Goal: Check status: Check status

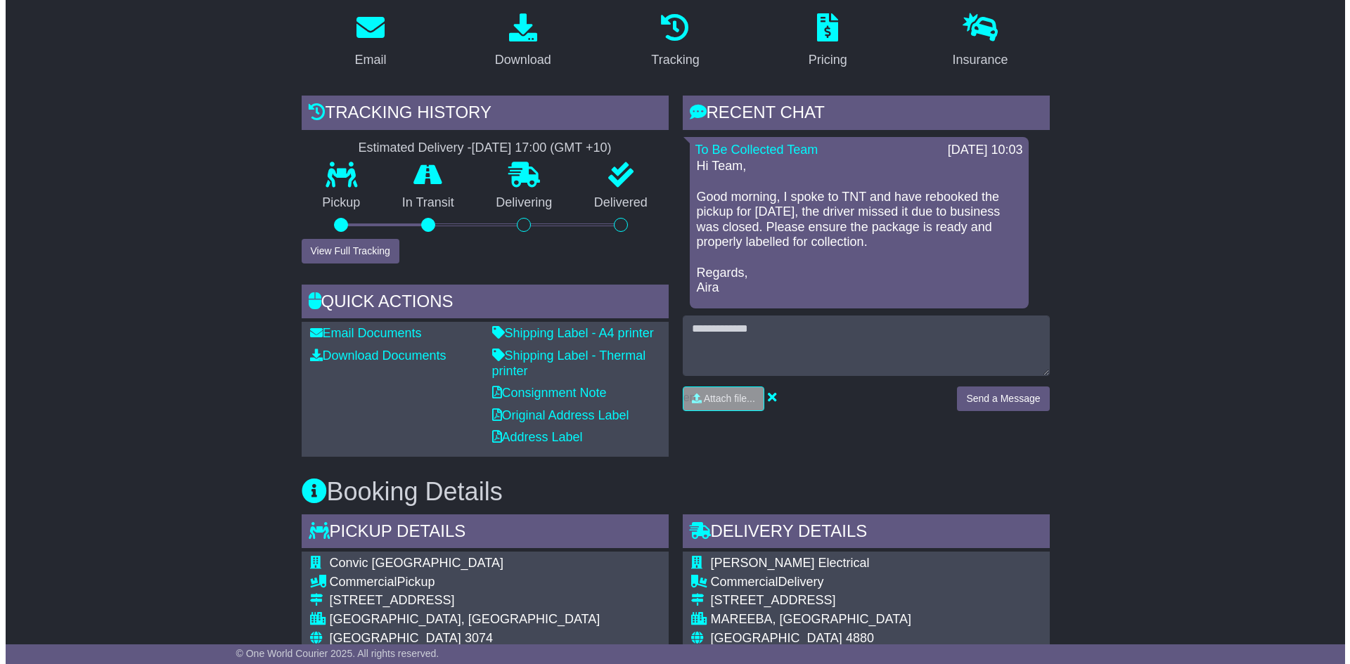
scroll to position [281, 0]
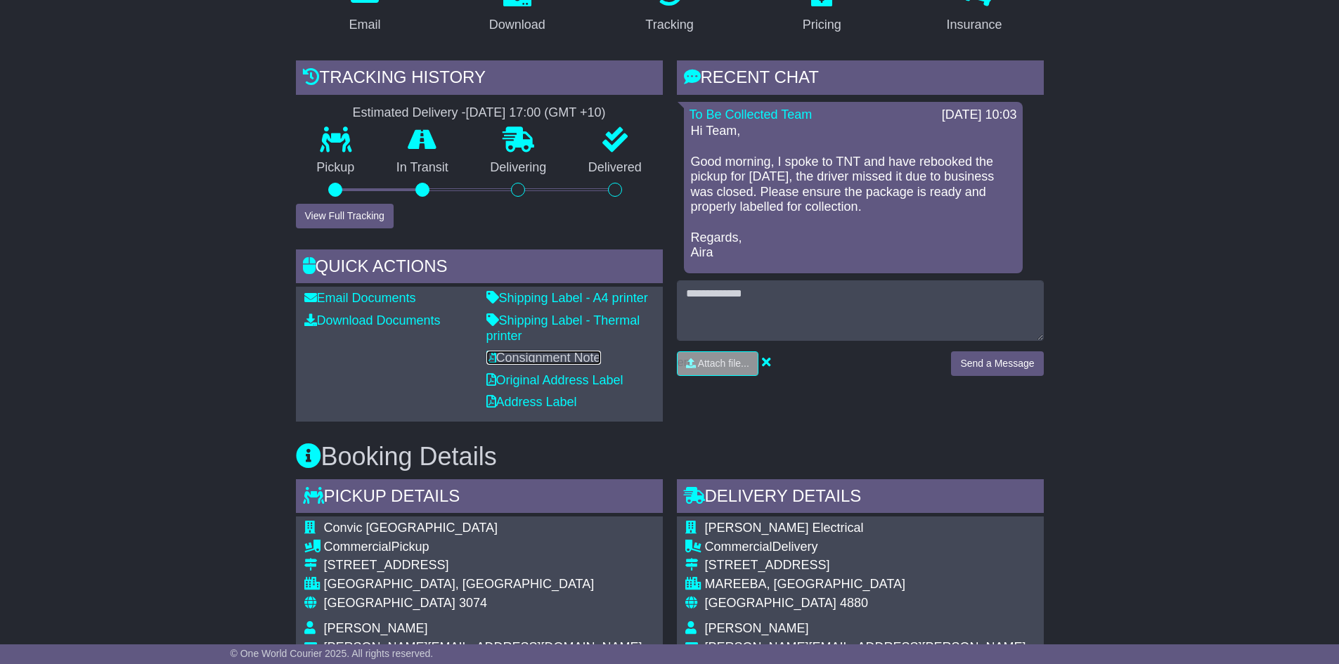
click at [542, 358] on link "Consignment Note" at bounding box center [543, 358] width 115 height 14
click at [346, 224] on button "View Full Tracking" at bounding box center [345, 216] width 98 height 25
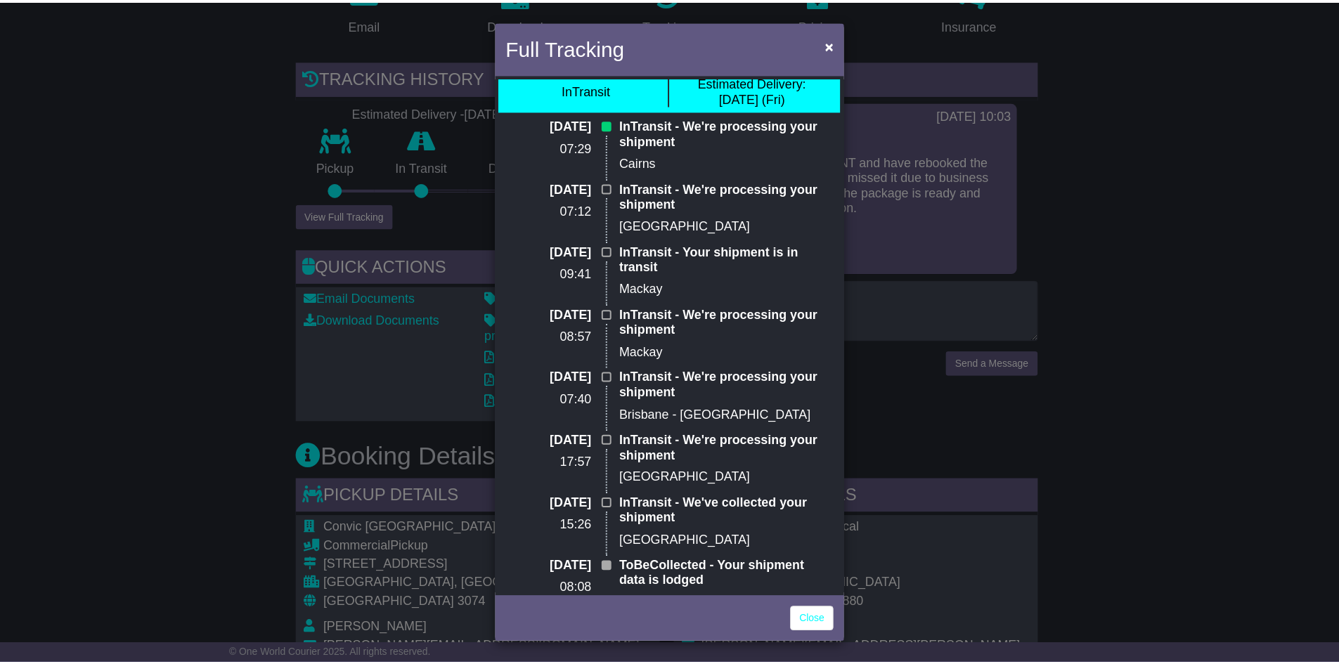
scroll to position [0, 0]
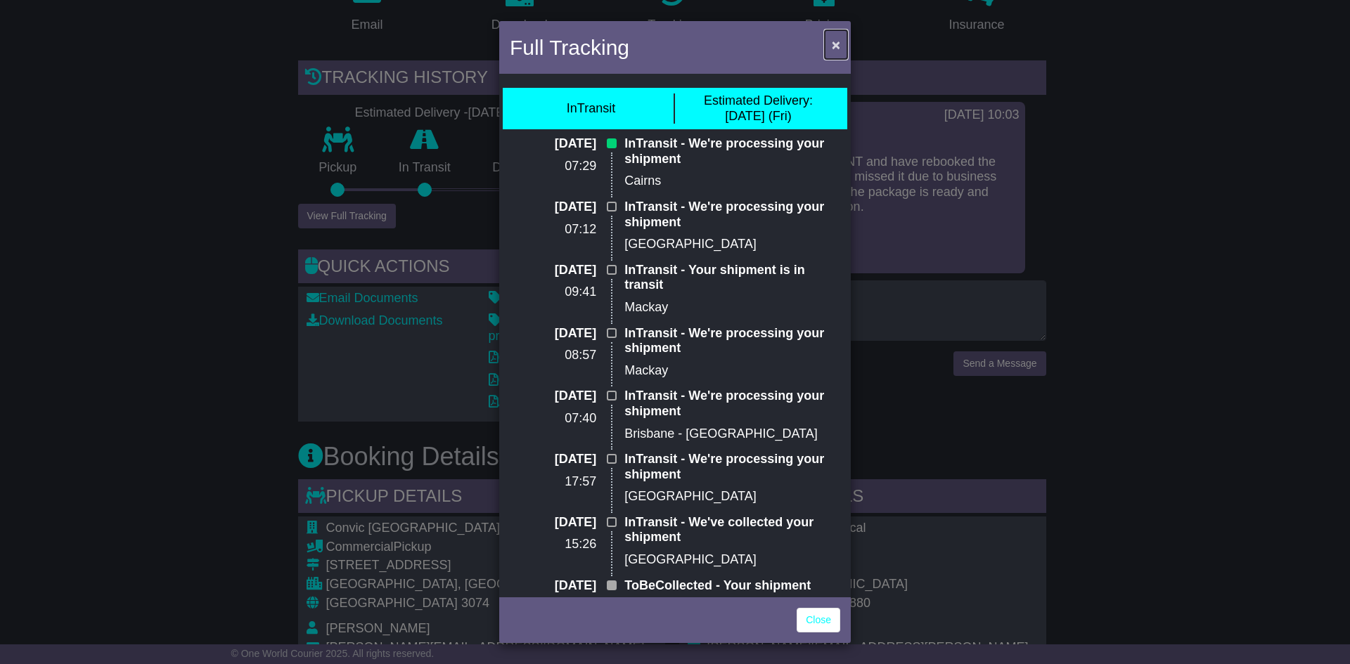
click at [833, 41] on span "×" at bounding box center [836, 45] width 8 height 16
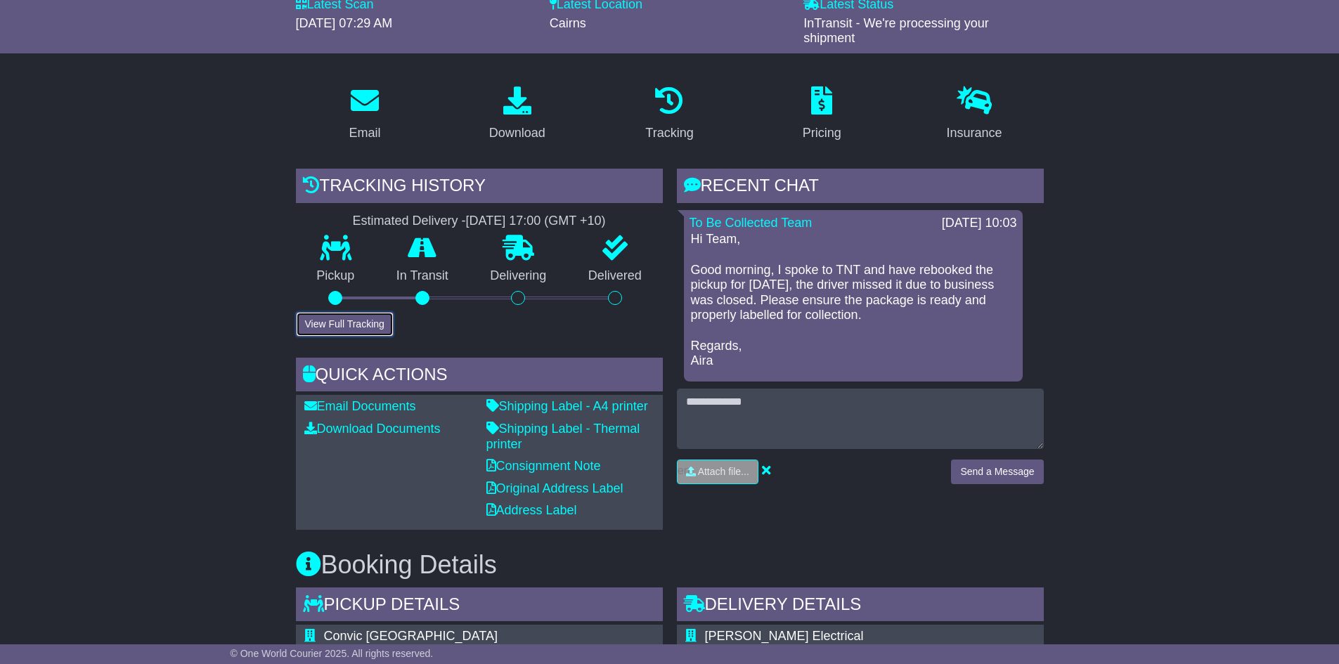
scroll to position [281, 0]
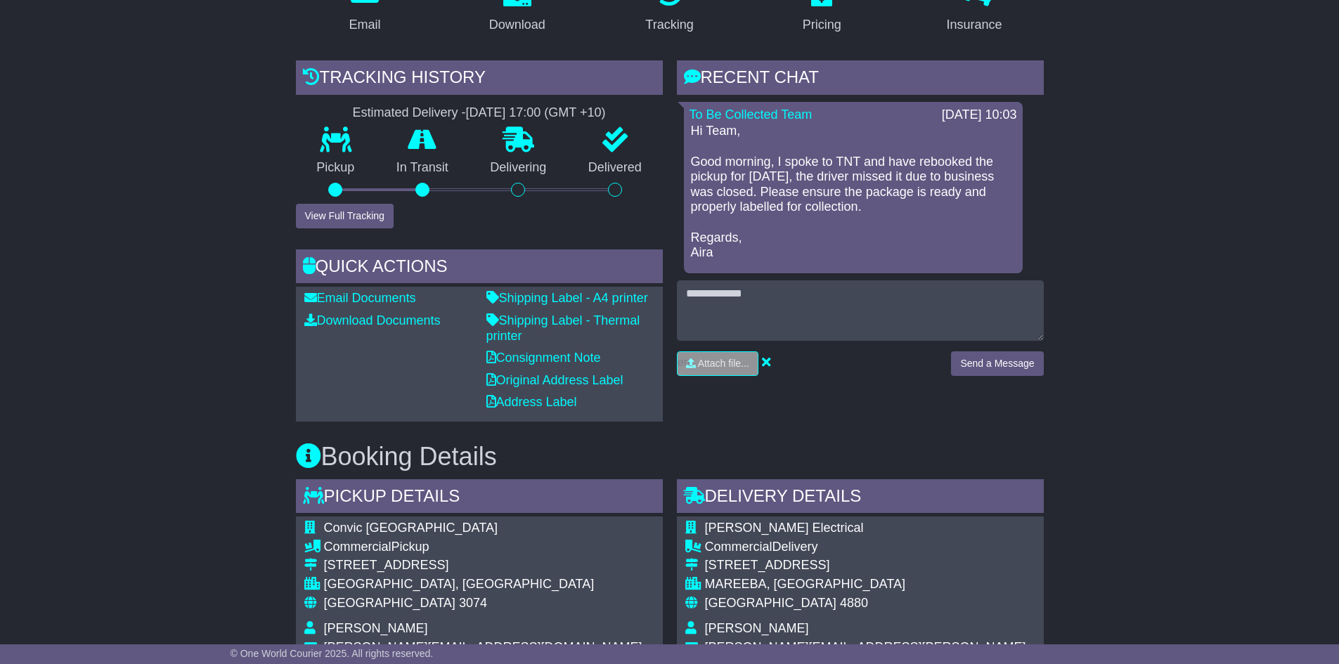
click at [858, 396] on div "RECENT CHAT Loading... No messages To Be Collected Team [DATE] 10:03 Hi Team, G…" at bounding box center [860, 240] width 381 height 361
click at [822, 435] on div "Booking Details Pickup Details - Tail Lift Convic [GEOGRAPHIC_DATA] Commercial …" at bounding box center [670, 653] width 762 height 463
click at [734, 433] on div "Booking Details Pickup Details - Tail Lift Convic [GEOGRAPHIC_DATA] Commercial …" at bounding box center [670, 653] width 762 height 463
click at [683, 433] on div "Booking Details Pickup Details - Tail Lift Convic [GEOGRAPHIC_DATA] Commercial …" at bounding box center [670, 653] width 762 height 463
click at [966, 436] on div "Booking Details Pickup Details - Tail Lift Convic [GEOGRAPHIC_DATA] Commercial …" at bounding box center [670, 653] width 762 height 463
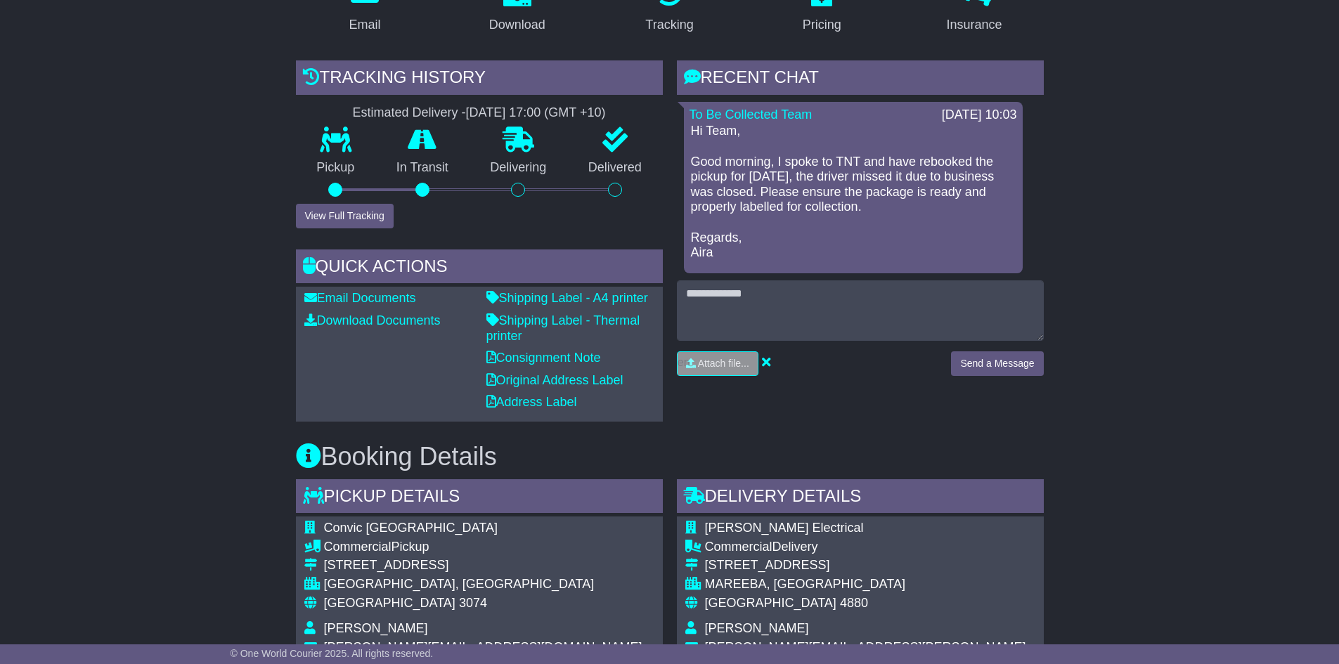
click at [1007, 426] on div "Booking Details Pickup Details - Tail Lift Convic [GEOGRAPHIC_DATA] Commercial …" at bounding box center [670, 653] width 762 height 463
click at [1054, 422] on div "Email Download Tracking Pricing Insurance" at bounding box center [669, 662] width 1339 height 1392
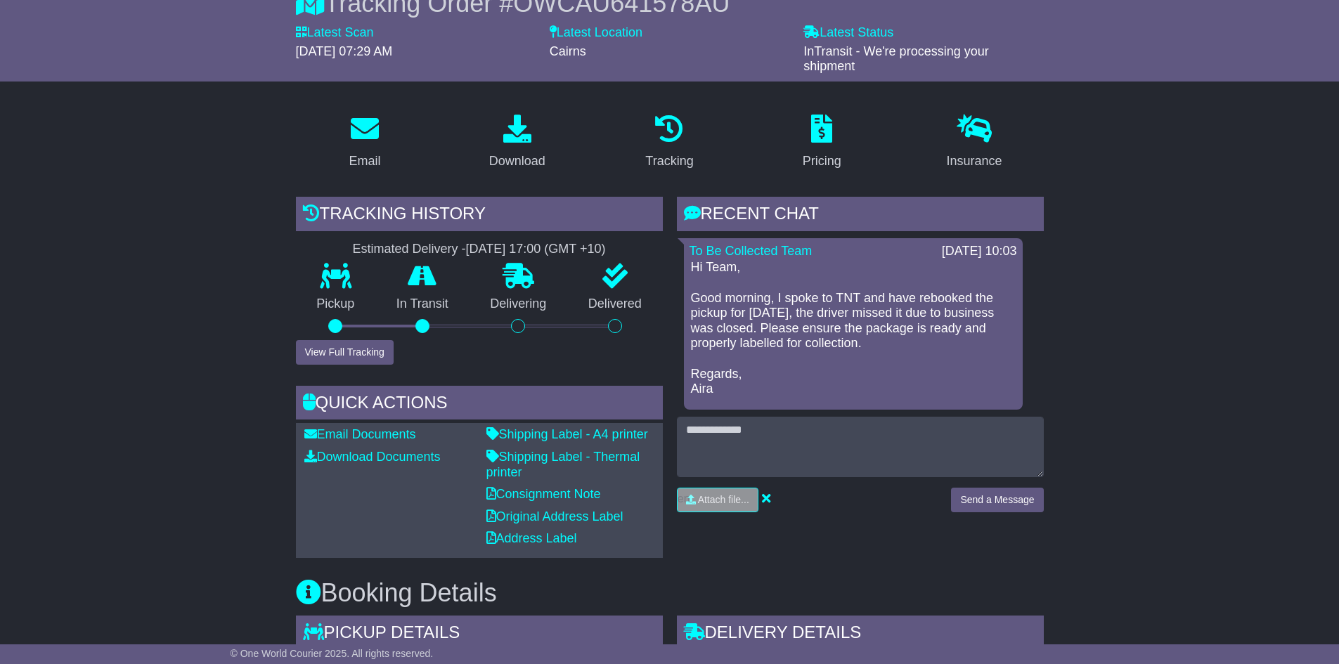
scroll to position [0, 0]
